Goal: Transaction & Acquisition: Subscribe to service/newsletter

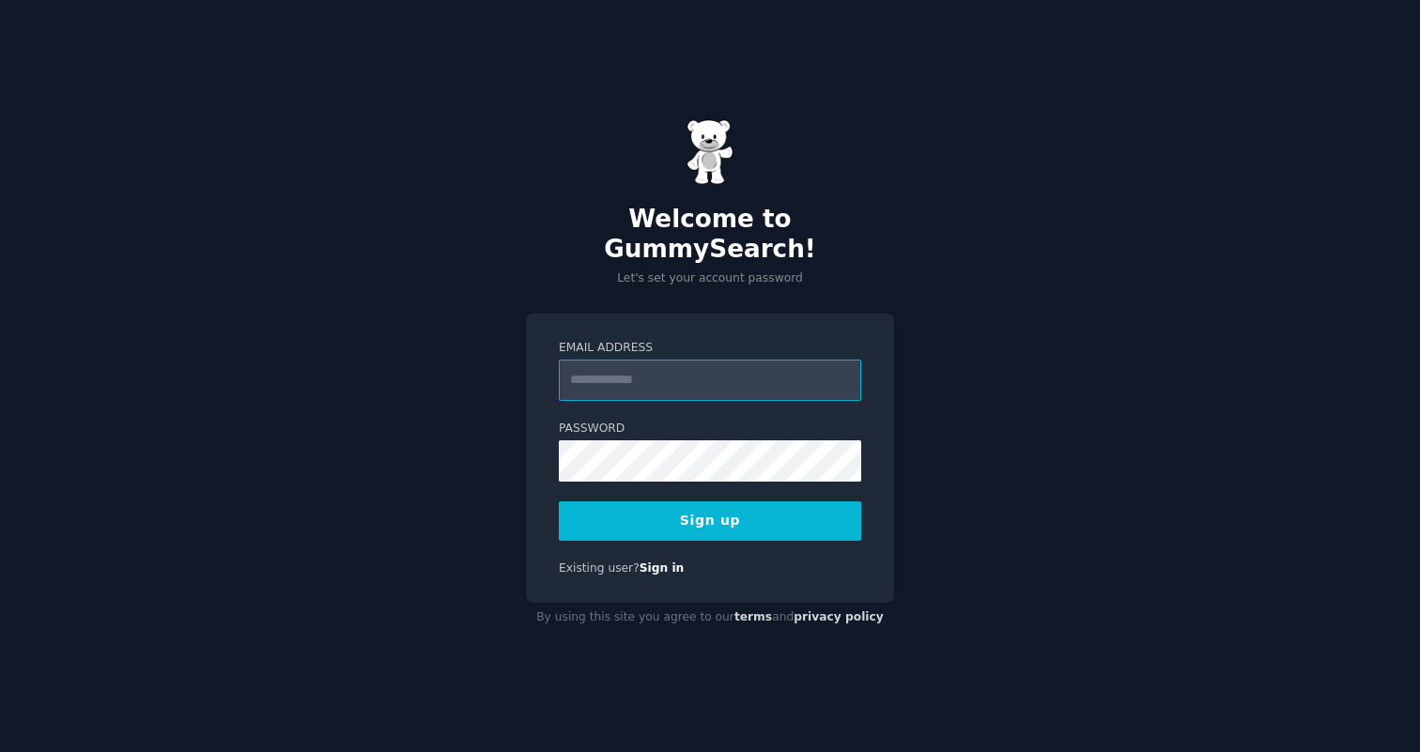
click at [724, 375] on input "Email Address" at bounding box center [710, 380] width 302 height 41
type input "**********"
click at [1029, 454] on div "**********" at bounding box center [710, 376] width 1420 height 752
click at [775, 510] on button "Sign up" at bounding box center [710, 520] width 302 height 39
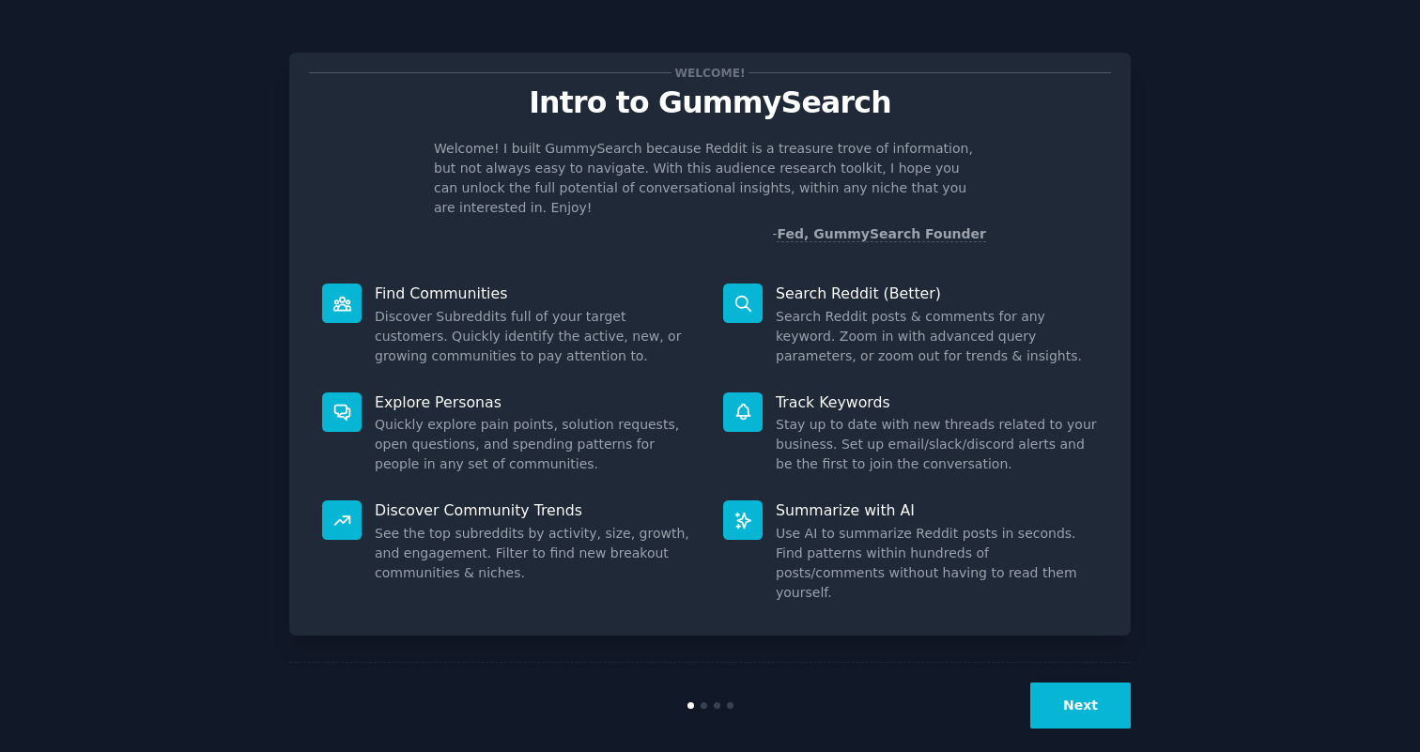
click at [1077, 695] on button "Next" at bounding box center [1080, 706] width 100 height 46
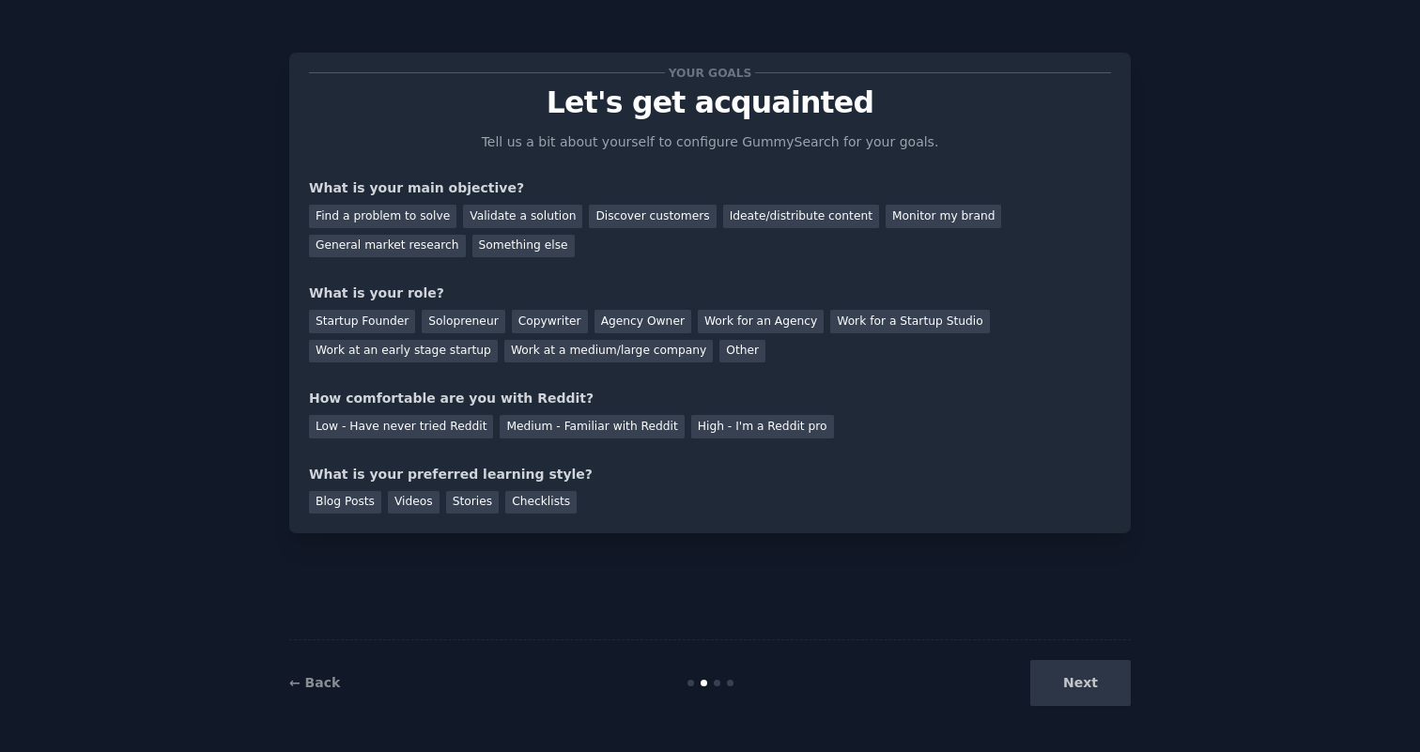
click at [1087, 687] on div "Next" at bounding box center [990, 683] width 281 height 46
click at [394, 213] on div "Find a problem to solve" at bounding box center [382, 216] width 147 height 23
click at [516, 208] on div "Validate a solution" at bounding box center [522, 216] width 119 height 23
click at [375, 220] on div "Find a problem to solve" at bounding box center [382, 216] width 147 height 23
click at [455, 323] on div "Solopreneur" at bounding box center [463, 321] width 83 height 23
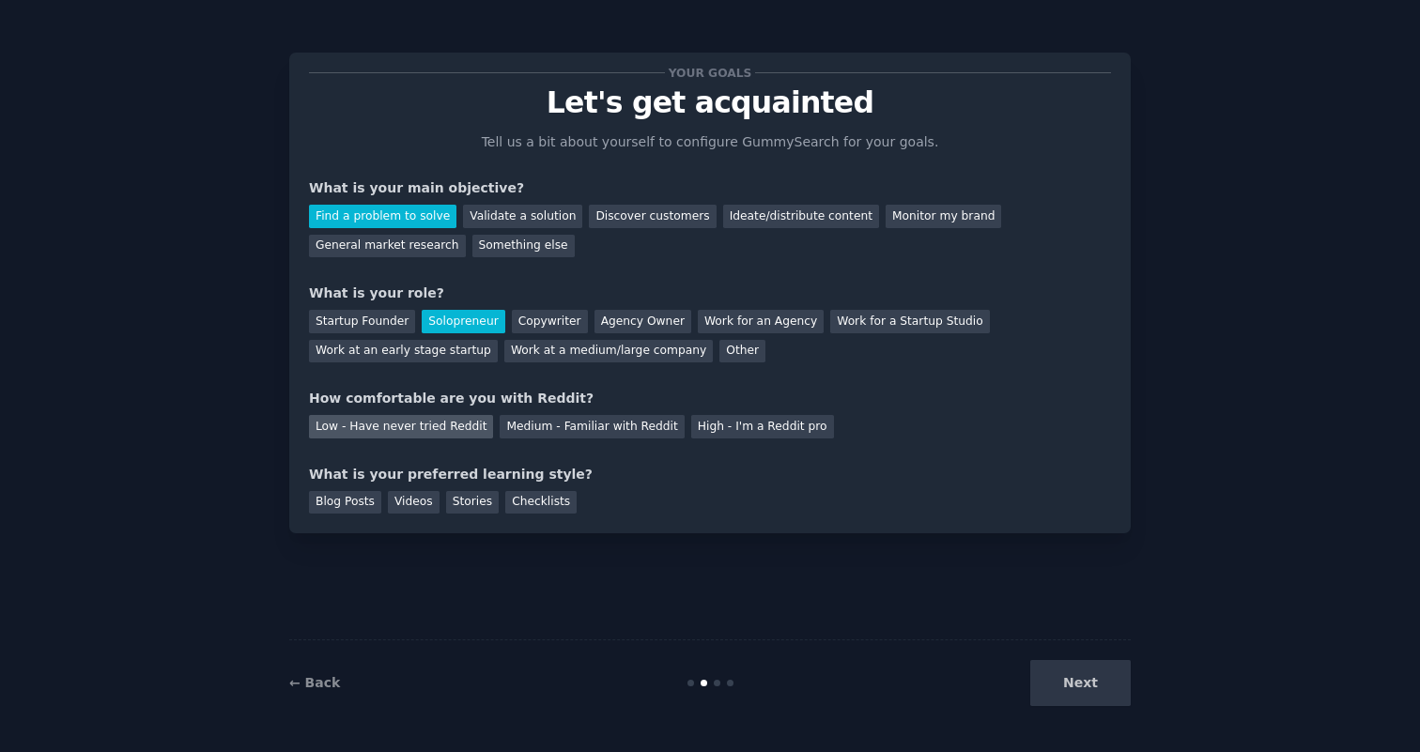
click at [467, 417] on div "Low - Have never tried Reddit" at bounding box center [401, 426] width 184 height 23
drag, startPoint x: 397, startPoint y: 481, endPoint x: 488, endPoint y: 469, distance: 91.8
click at [488, 469] on div "What is your preferred learning style?" at bounding box center [710, 475] width 802 height 20
click at [355, 493] on div "Blog Posts" at bounding box center [345, 502] width 72 height 23
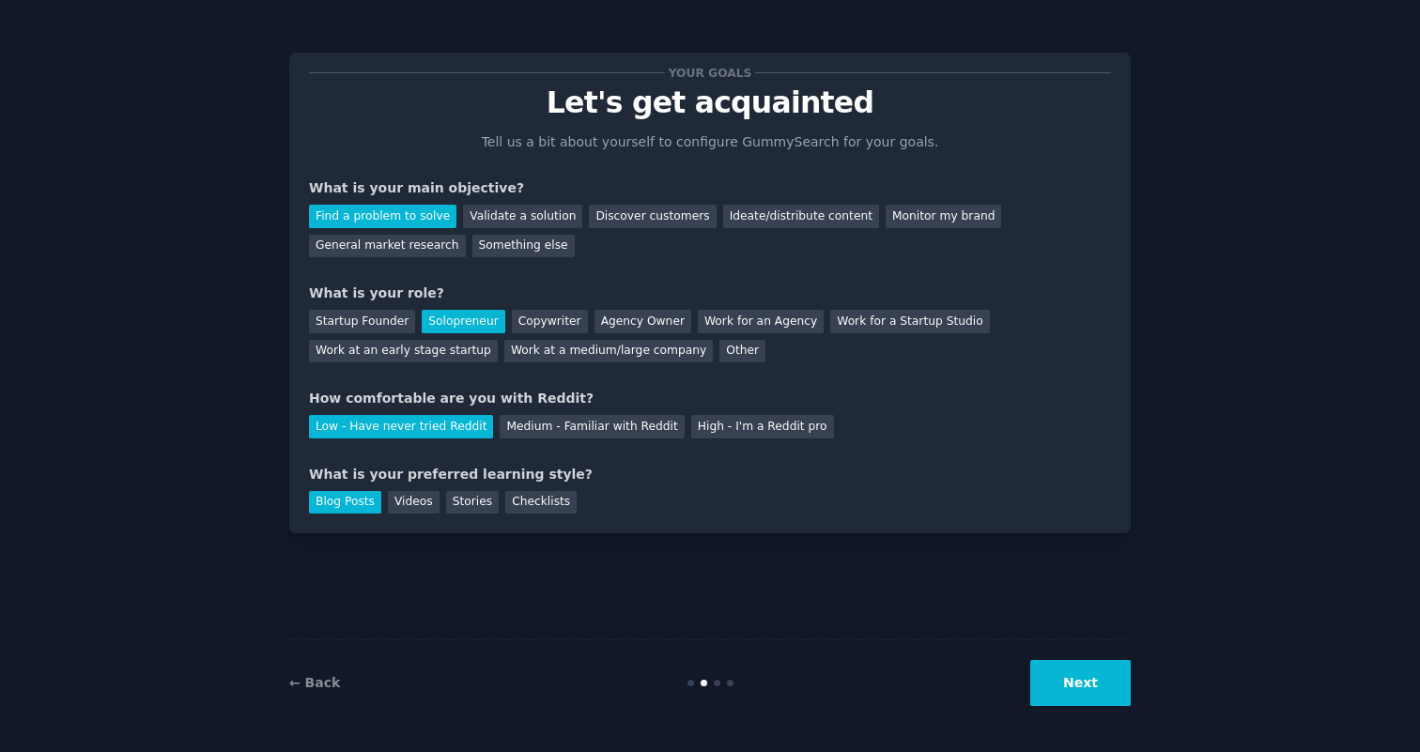
click at [1087, 688] on button "Next" at bounding box center [1080, 683] width 100 height 46
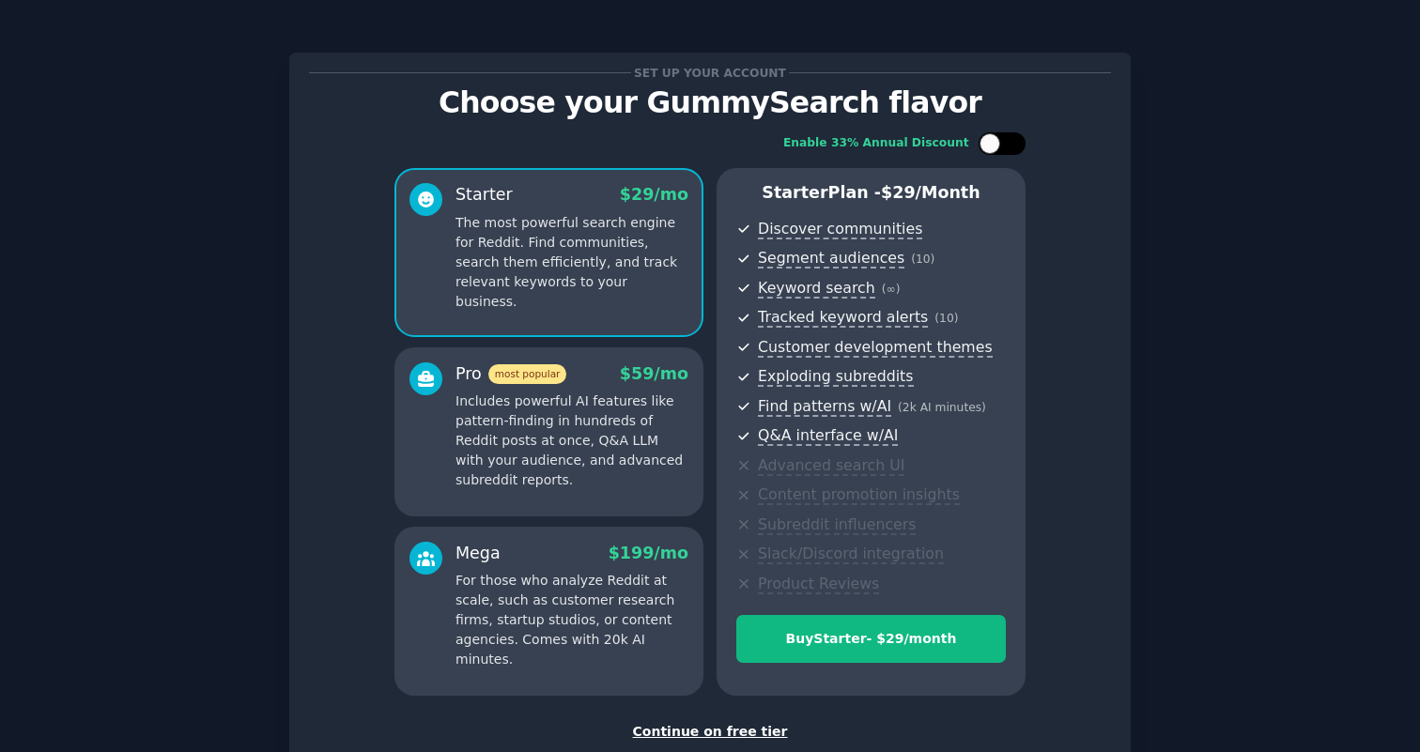
click at [1020, 142] on div at bounding box center [1001, 143] width 47 height 23
click at [1019, 142] on div at bounding box center [1014, 143] width 21 height 21
checkbox input "false"
click at [727, 726] on div "Continue on free tier" at bounding box center [710, 732] width 802 height 20
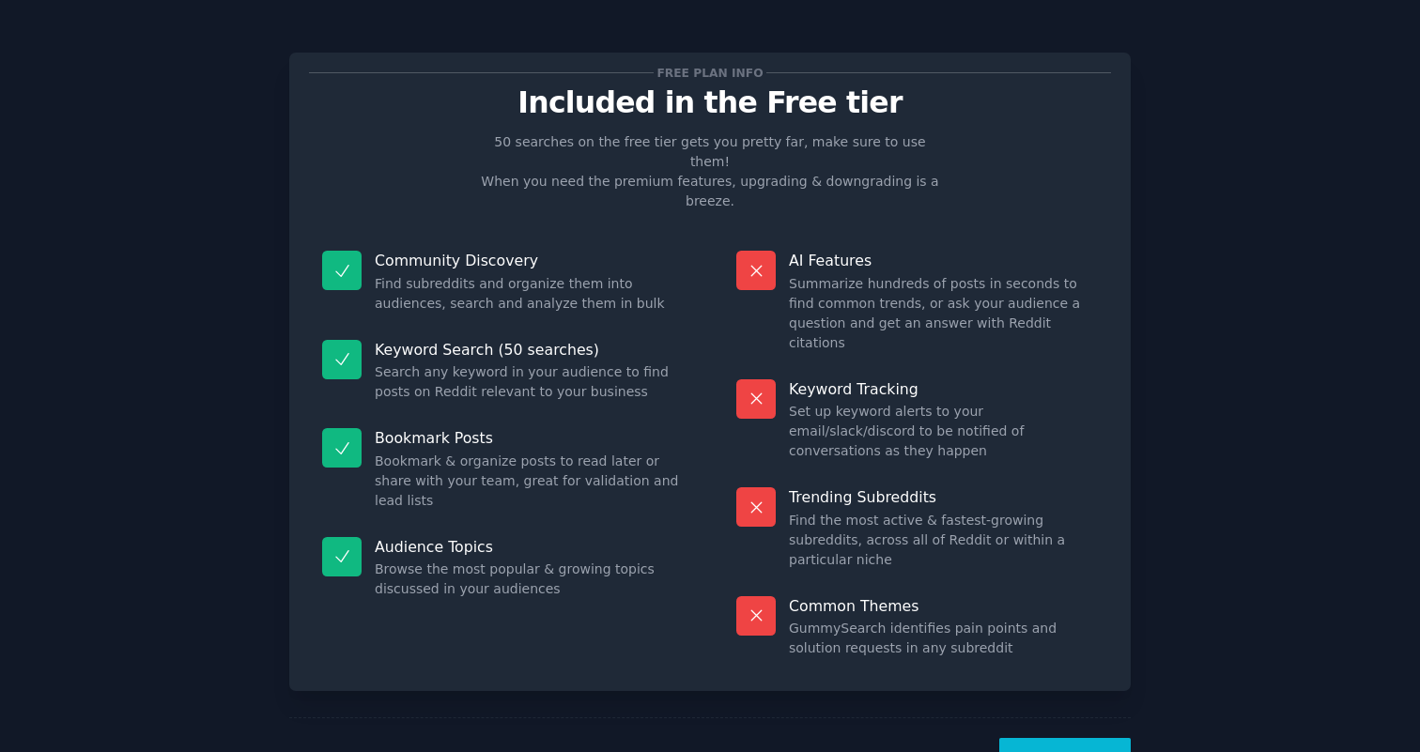
click at [1069, 738] on button "Let's Go!" at bounding box center [1064, 761] width 131 height 46
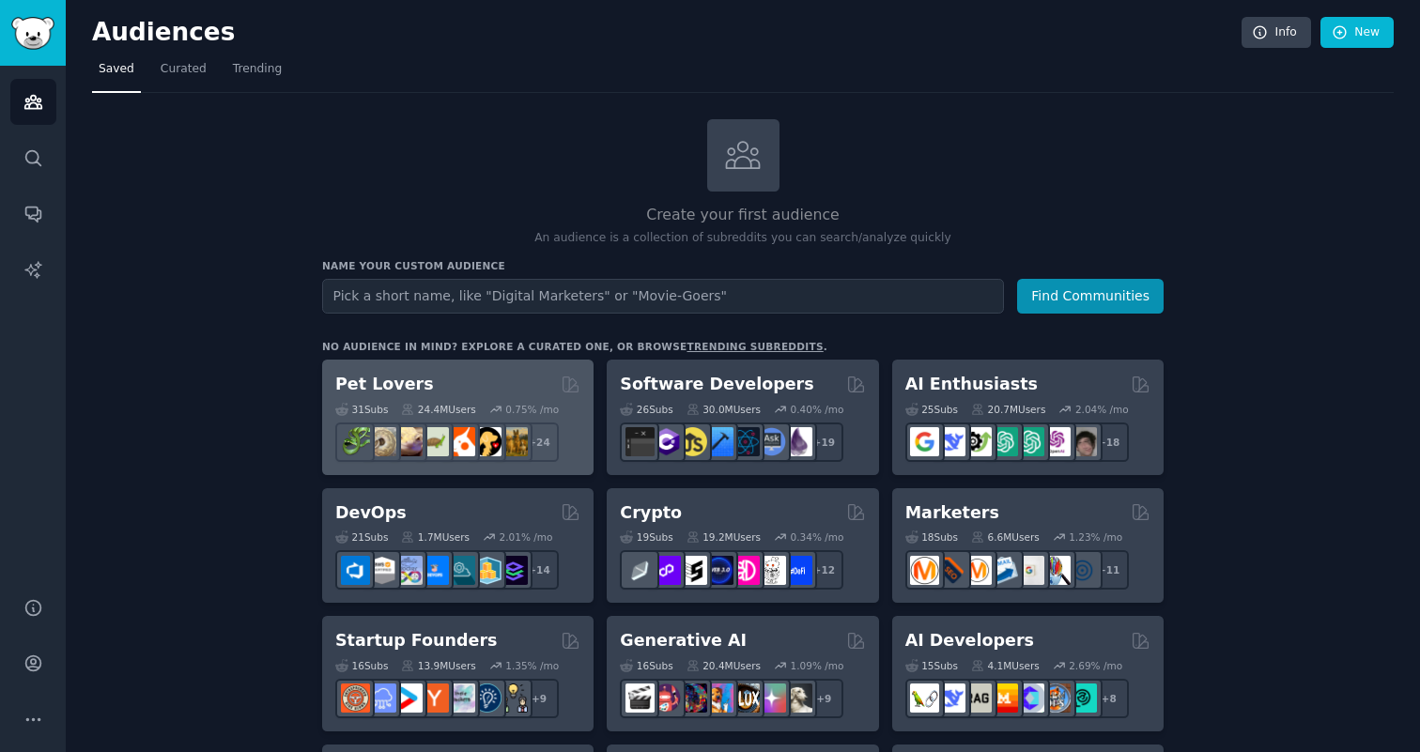
click at [369, 381] on h2 "Pet Lovers" at bounding box center [384, 384] width 99 height 23
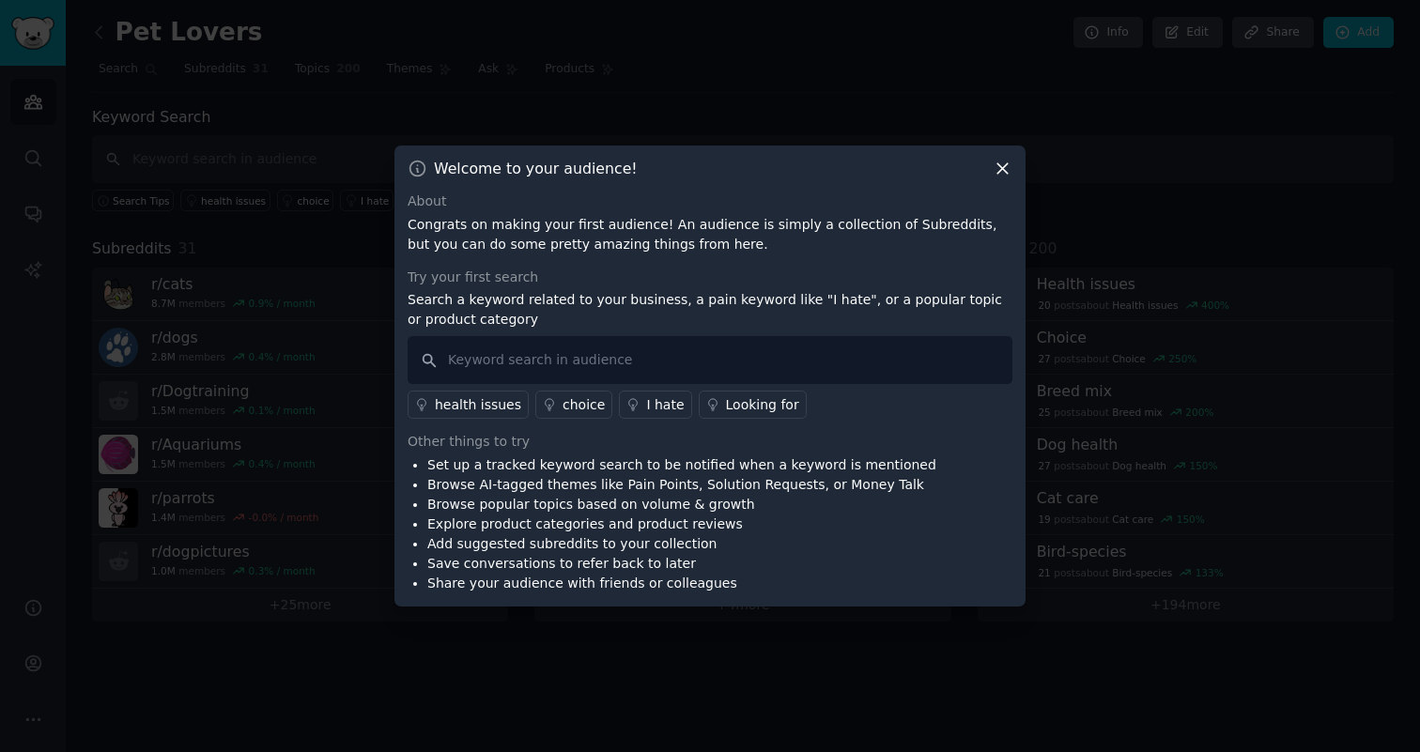
click at [492, 402] on div "health issues" at bounding box center [478, 405] width 86 height 20
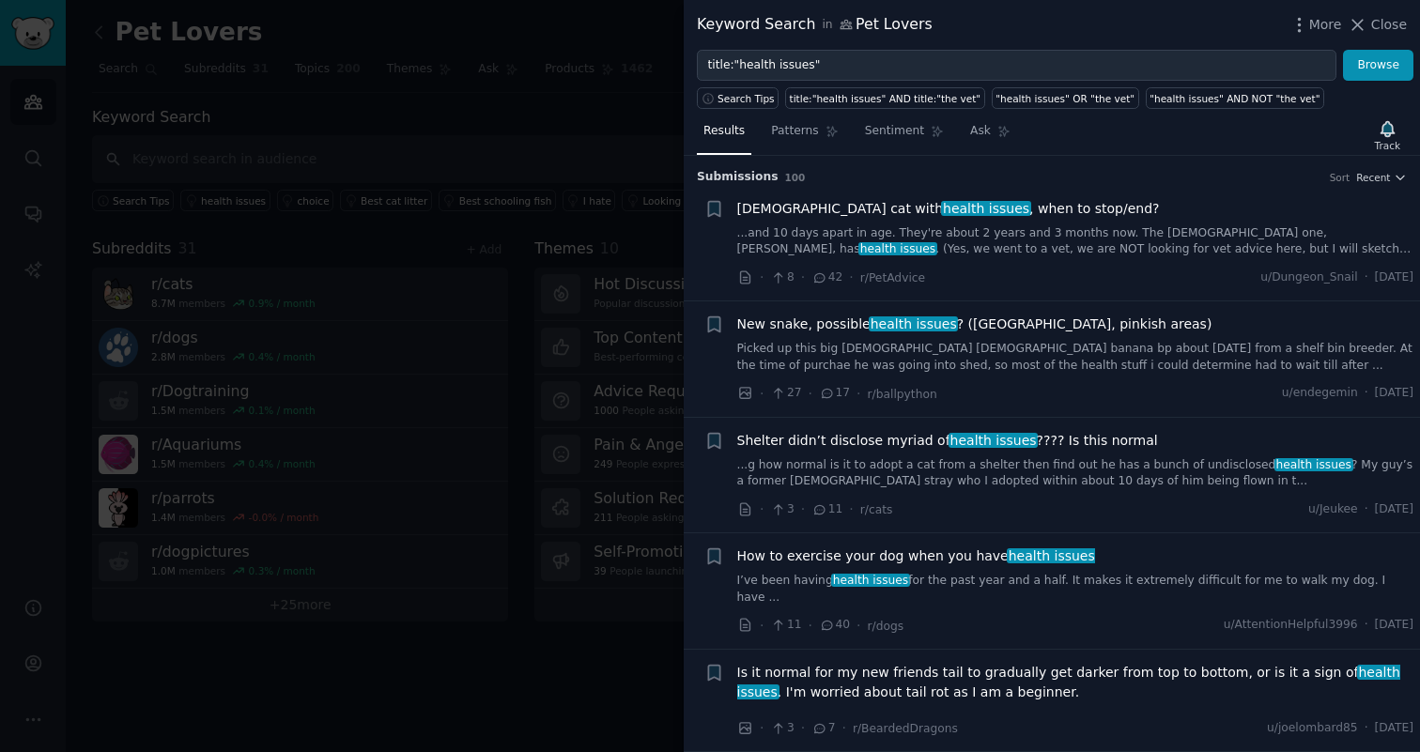
click at [457, 315] on div at bounding box center [710, 376] width 1420 height 752
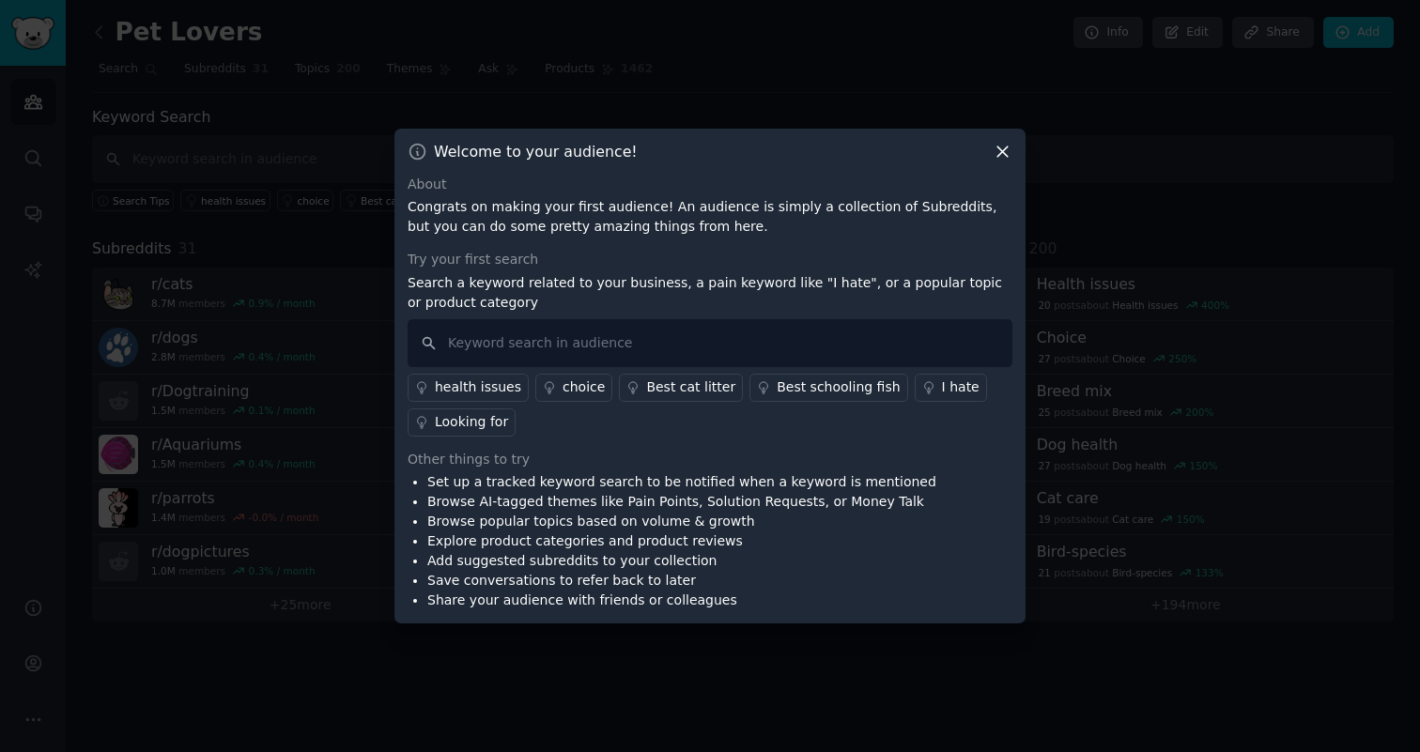
click at [998, 150] on icon at bounding box center [1002, 152] width 20 height 20
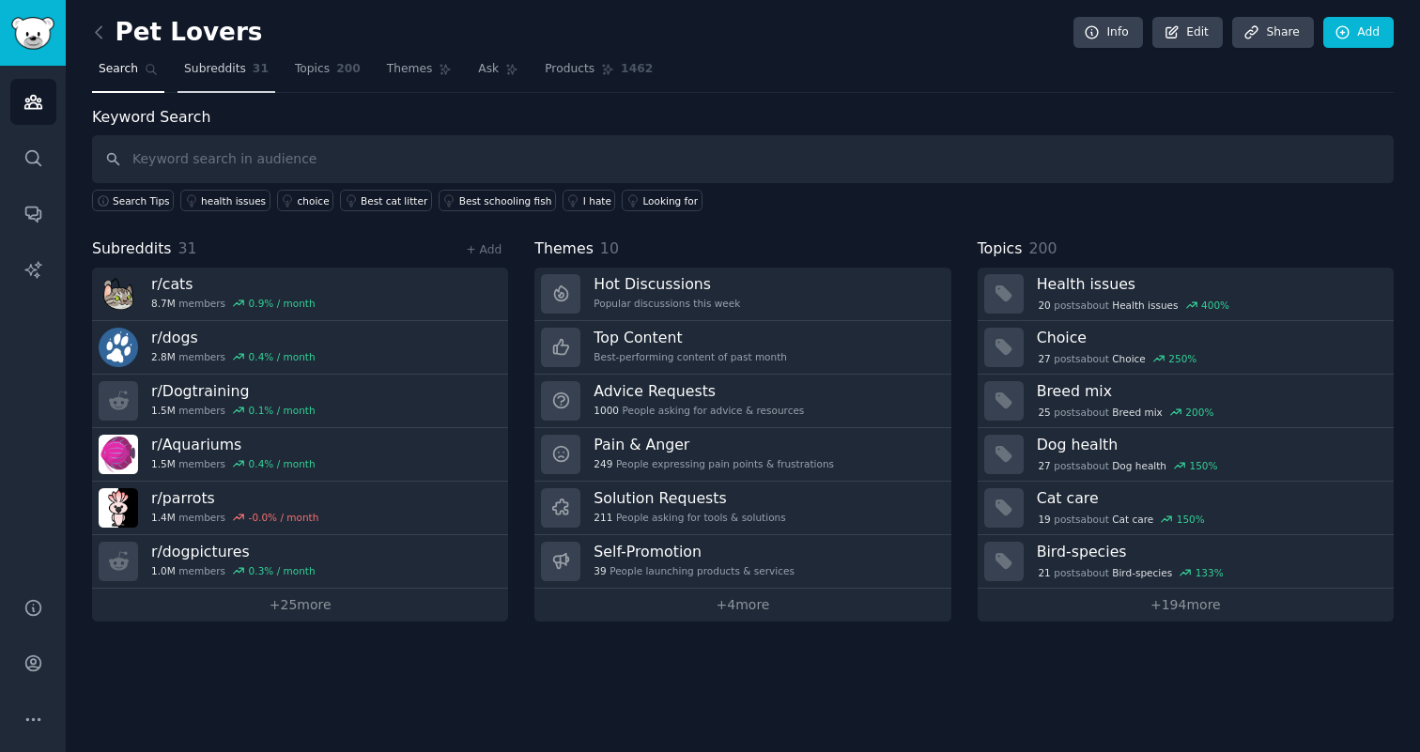
click at [222, 67] on span "Subreddits" at bounding box center [215, 69] width 62 height 17
